Goal: Task Accomplishment & Management: Use online tool/utility

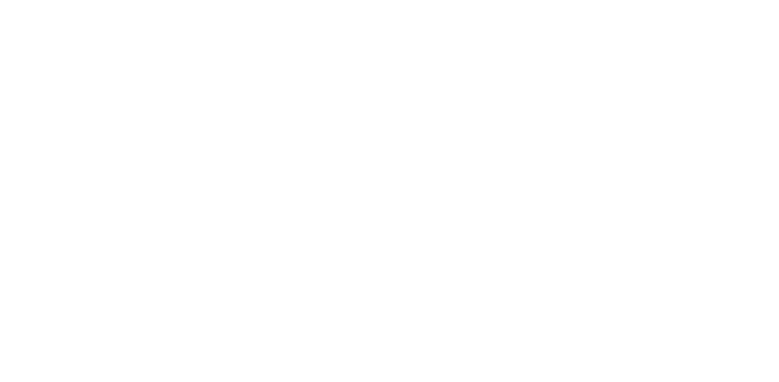
select select "Song"
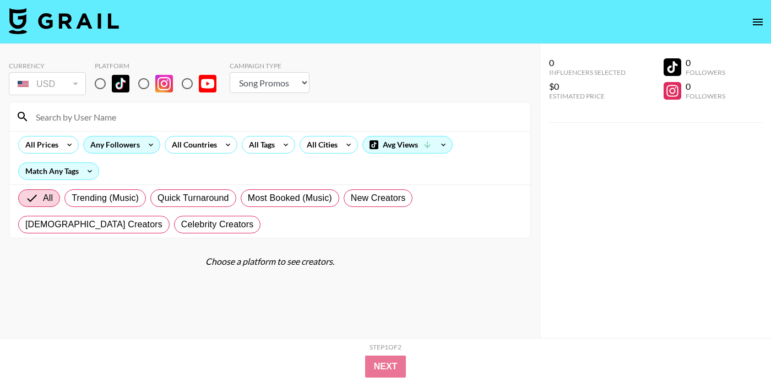
click at [103, 85] on input "radio" at bounding box center [100, 83] width 23 height 23
radio input "true"
click at [138, 120] on input at bounding box center [276, 117] width 494 height 18
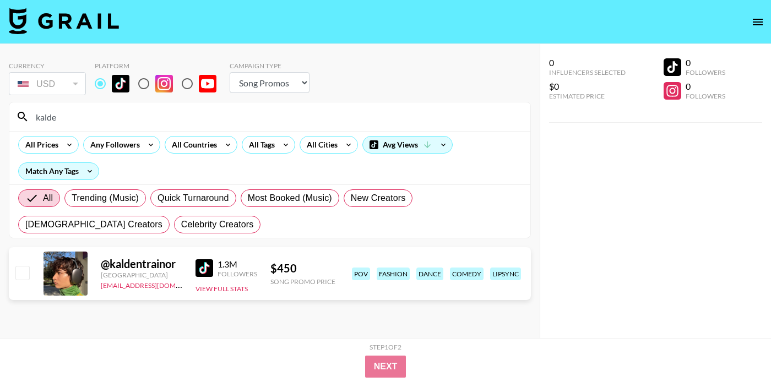
type input "kalde"
